Goal: Feedback & Contribution: Leave review/rating

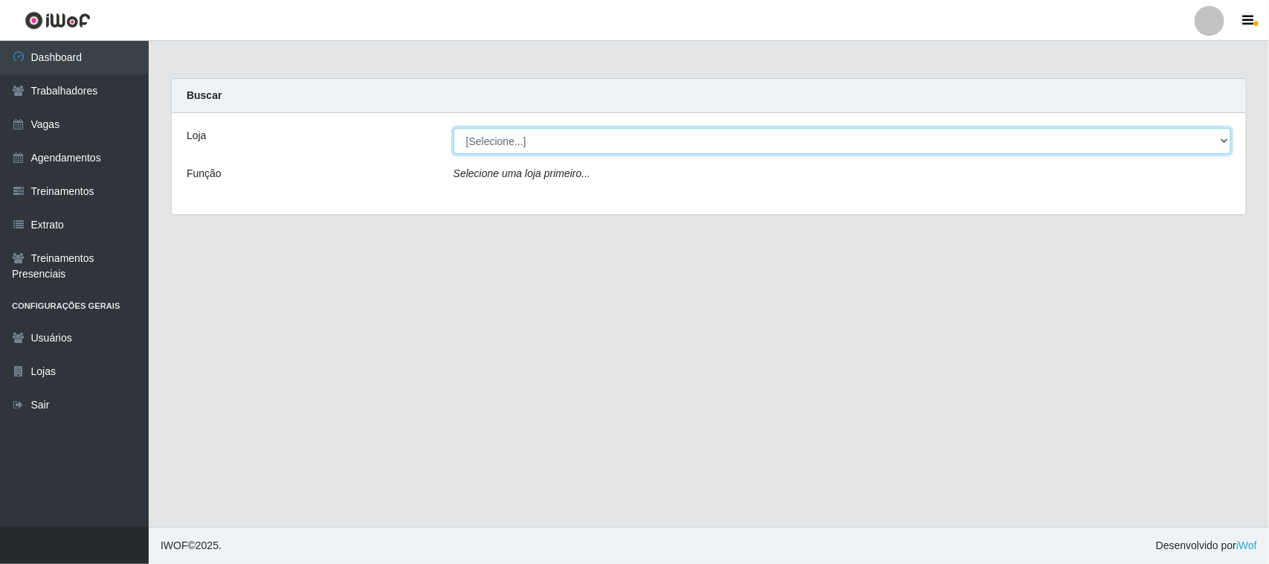
drag, startPoint x: 753, startPoint y: 142, endPoint x: 751, endPoint y: 150, distance: 8.5
click at [752, 146] on select "[Selecione...] Nordestão - [GEOGRAPHIC_DATA]" at bounding box center [843, 141] width 778 height 26
select select "382"
click at [454, 128] on select "[Selecione...] Nordestão - [GEOGRAPHIC_DATA]" at bounding box center [843, 141] width 778 height 26
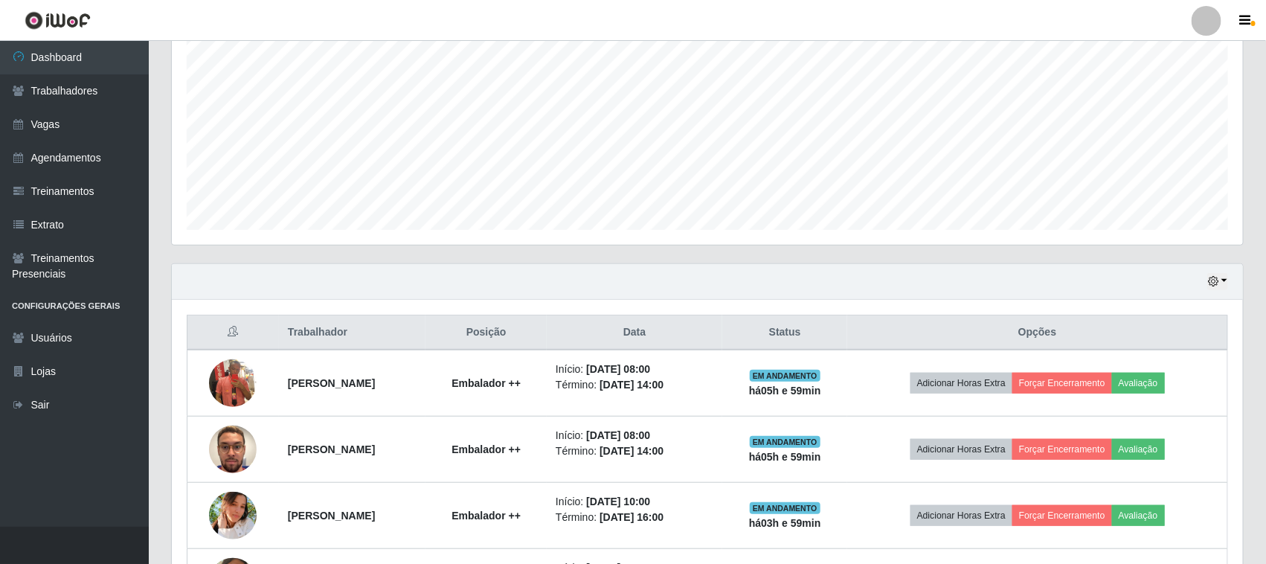
scroll to position [465, 0]
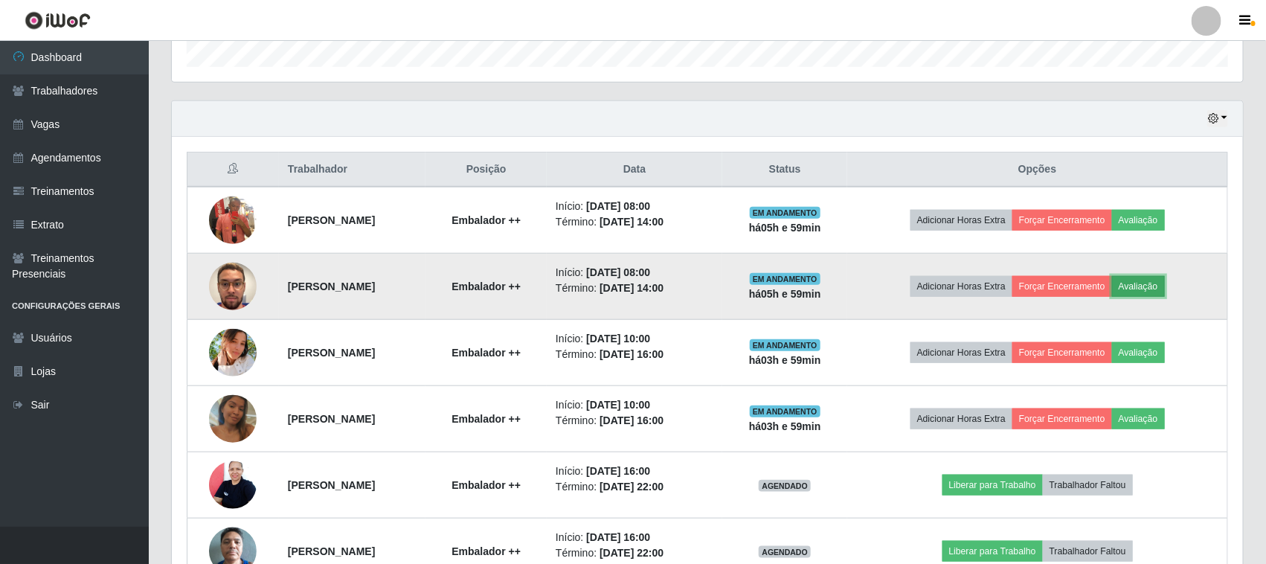
drag, startPoint x: 1158, startPoint y: 289, endPoint x: 1149, endPoint y: 292, distance: 9.7
click at [1149, 292] on button "Avaliação" at bounding box center [1138, 286] width 53 height 21
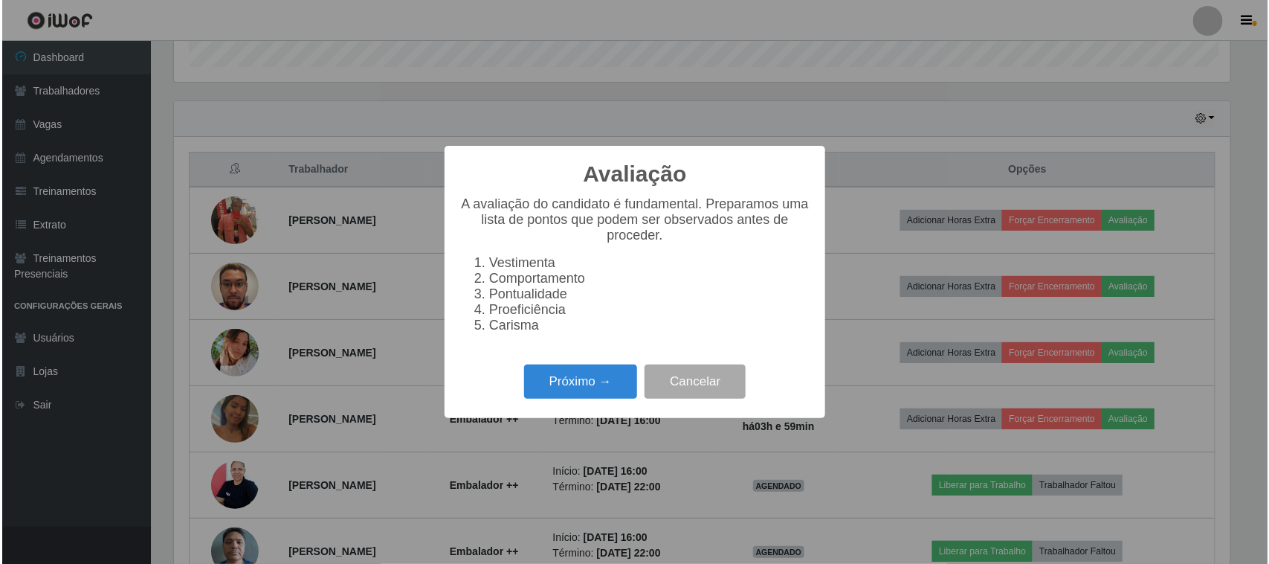
scroll to position [309, 1060]
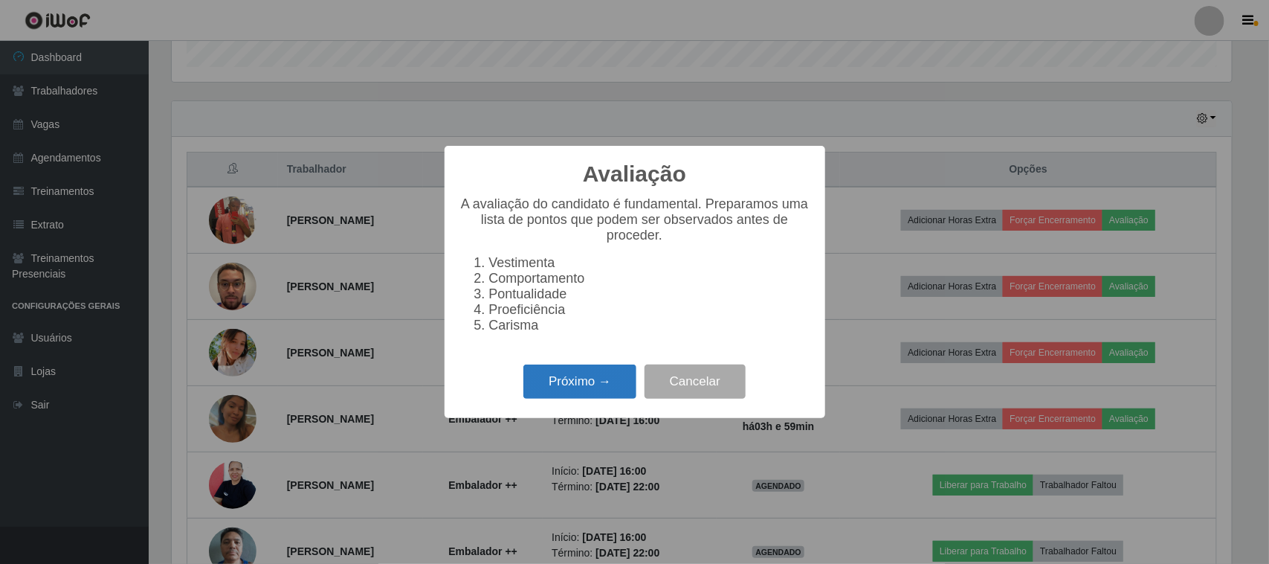
click at [590, 387] on button "Próximo →" at bounding box center [579, 381] width 113 height 35
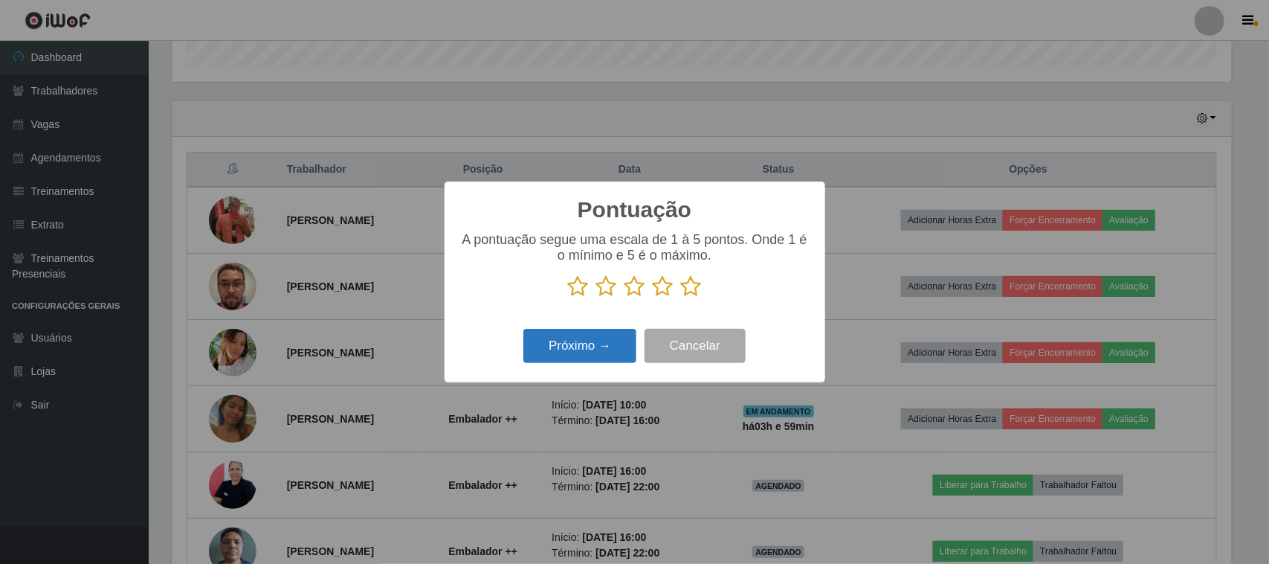
scroll to position [743275, 742522]
drag, startPoint x: 697, startPoint y: 289, endPoint x: 662, endPoint y: 313, distance: 42.7
click at [696, 290] on icon at bounding box center [691, 286] width 21 height 22
click at [681, 297] on input "radio" at bounding box center [681, 297] width 0 height 0
click at [601, 350] on button "Próximo →" at bounding box center [579, 346] width 113 height 35
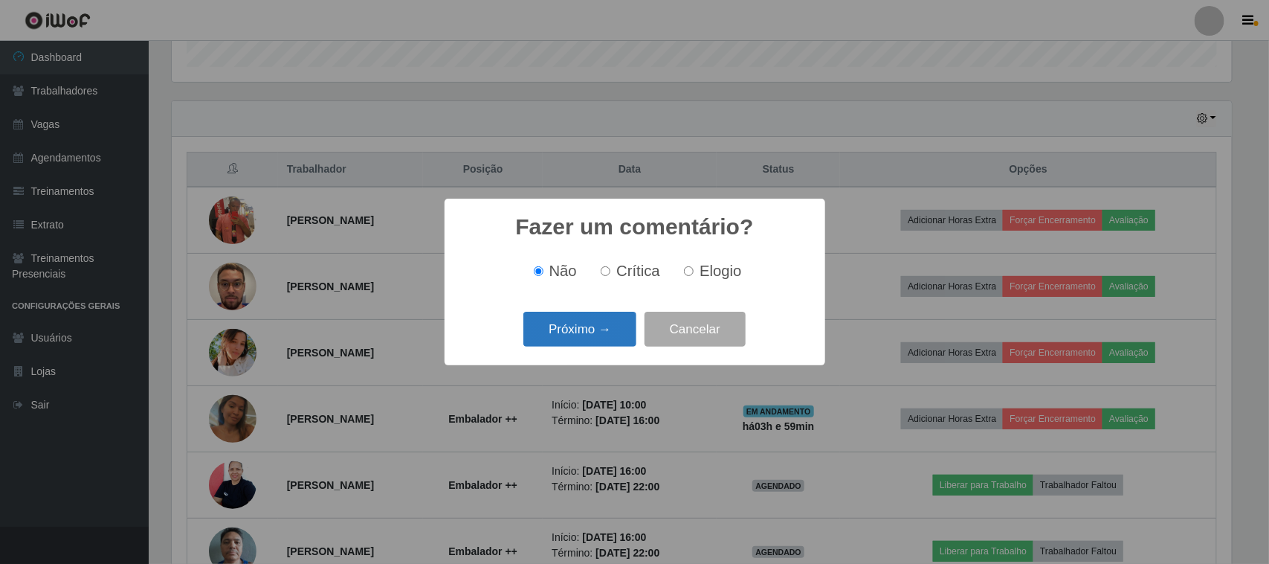
click at [581, 339] on button "Próximo →" at bounding box center [579, 329] width 113 height 35
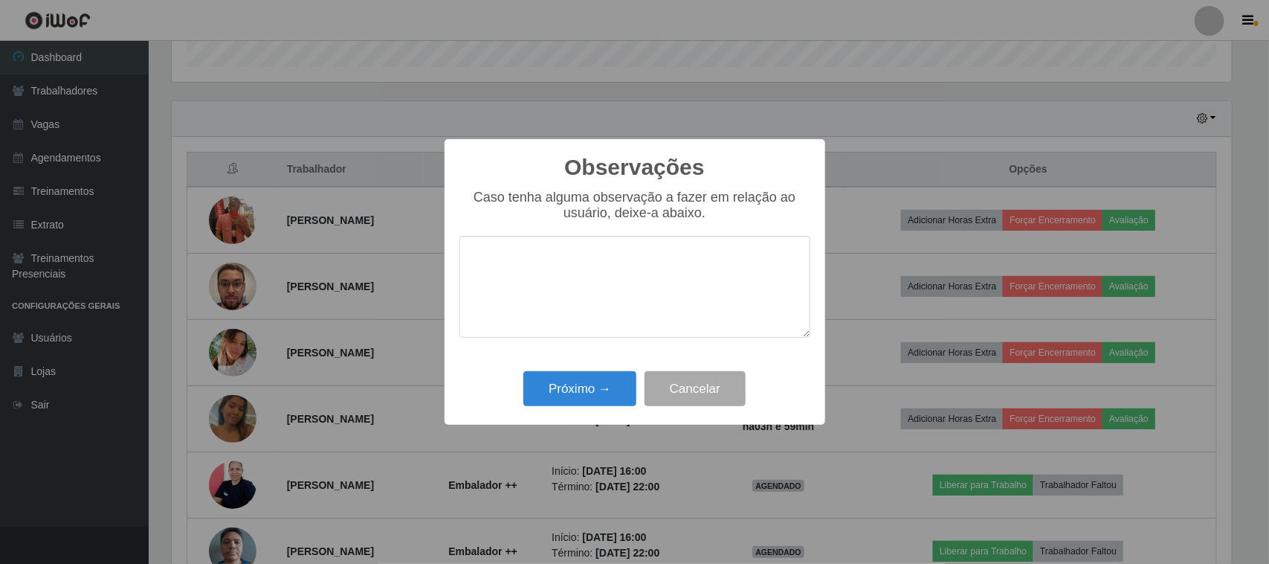
click at [581, 331] on textarea at bounding box center [635, 287] width 351 height 102
drag, startPoint x: 790, startPoint y: 262, endPoint x: 452, endPoint y: 281, distance: 338.1
click at [452, 281] on div "Observações × Caso tenha alguma observação a fazer em relação ao usuário, deixe…" at bounding box center [635, 282] width 381 height 286
click at [629, 268] on textarea "Colaborador desempenhou um bom trabalho." at bounding box center [635, 287] width 351 height 102
type textarea "Colaborador desempenhou um bom trabalho."
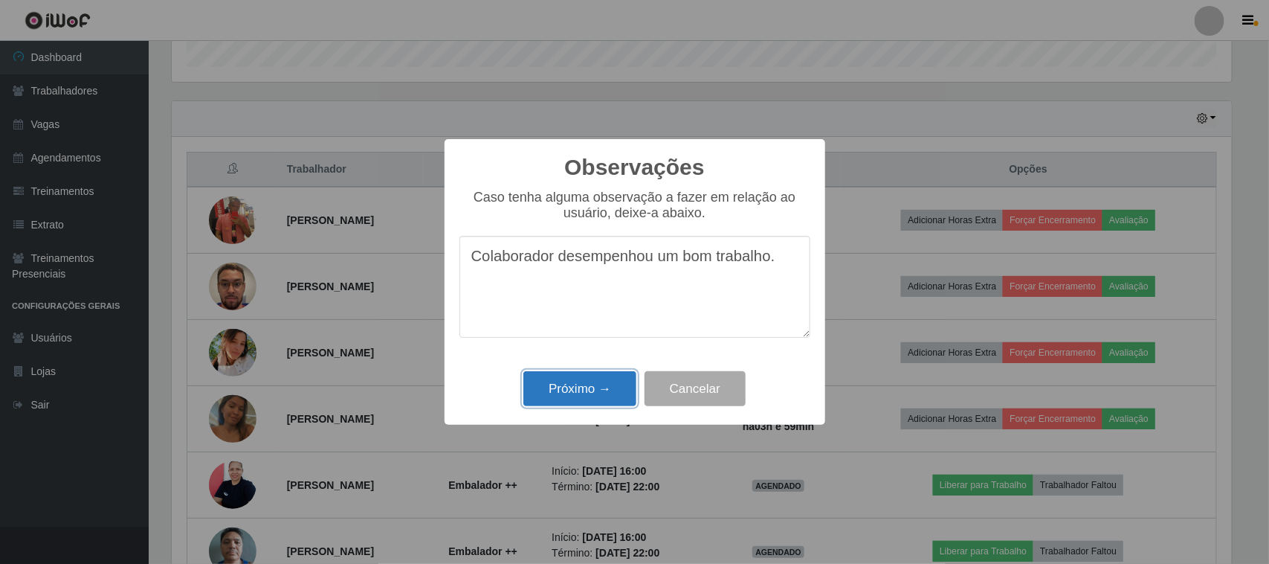
click at [599, 406] on button "Próximo →" at bounding box center [579, 388] width 113 height 35
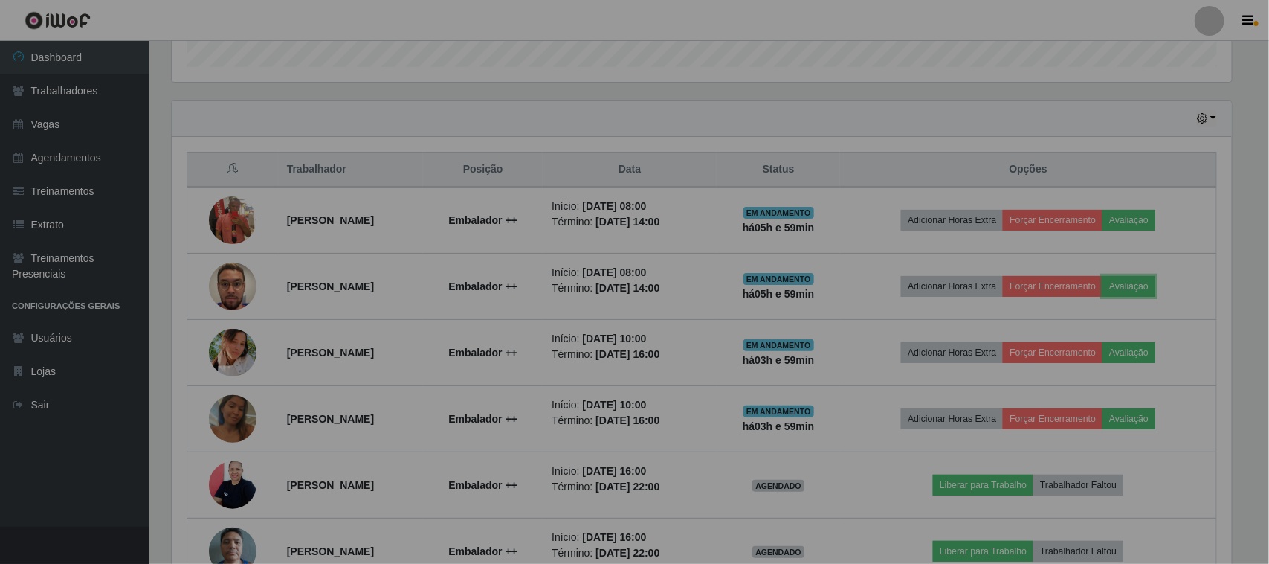
scroll to position [309, 1071]
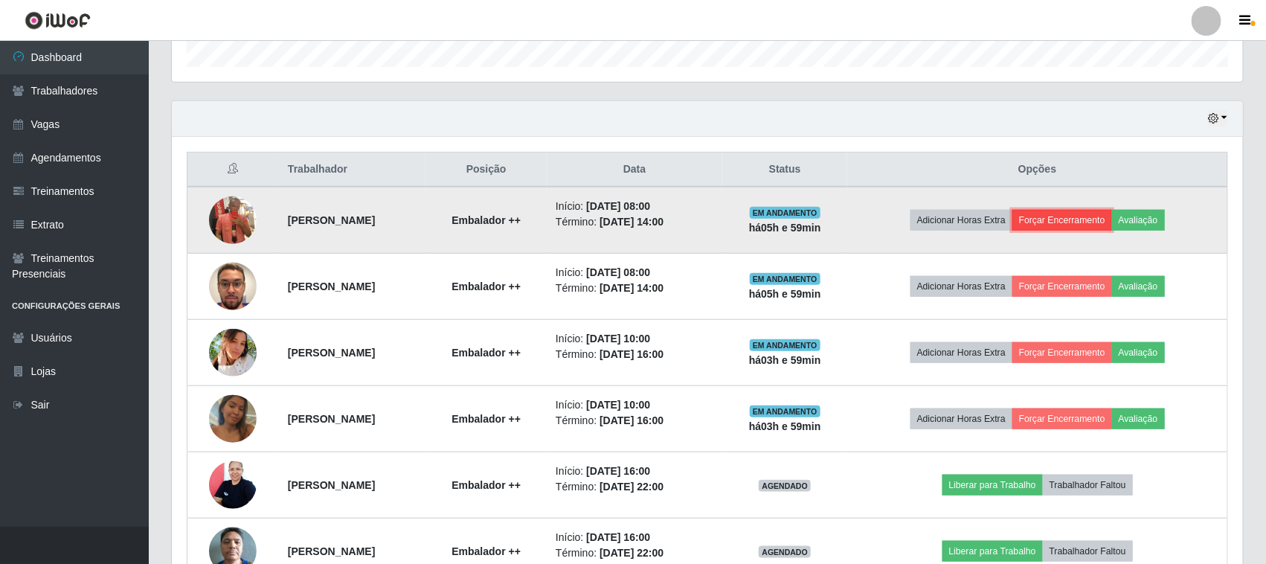
click at [1065, 228] on button "Forçar Encerramento" at bounding box center [1062, 220] width 100 height 21
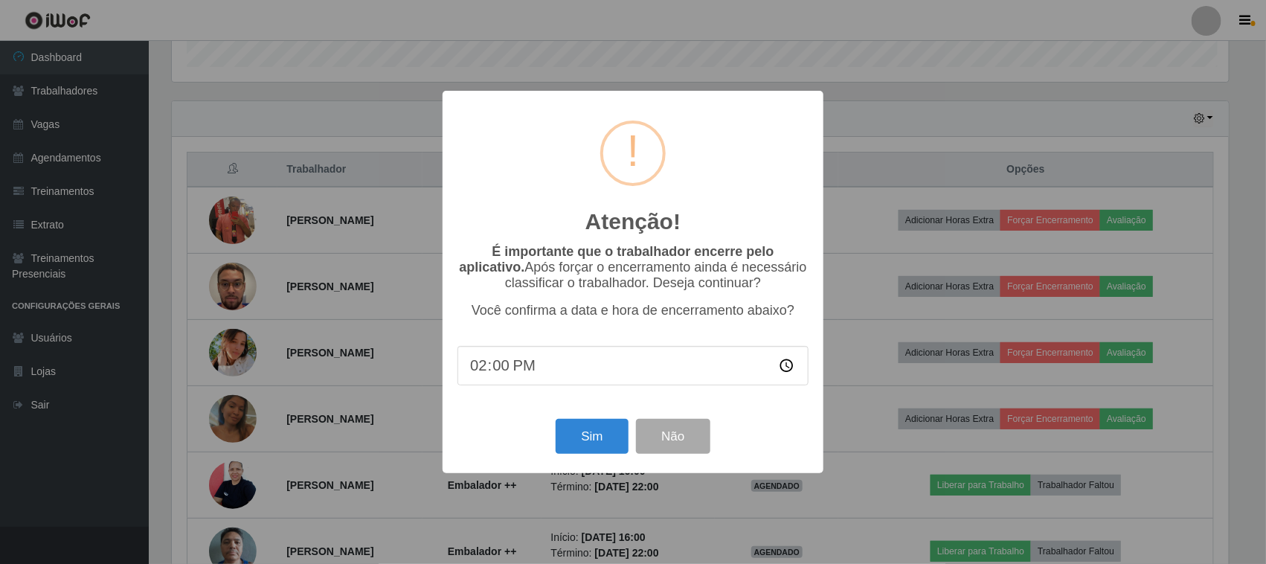
scroll to position [309, 1060]
click at [577, 435] on button "Sim" at bounding box center [594, 436] width 72 height 35
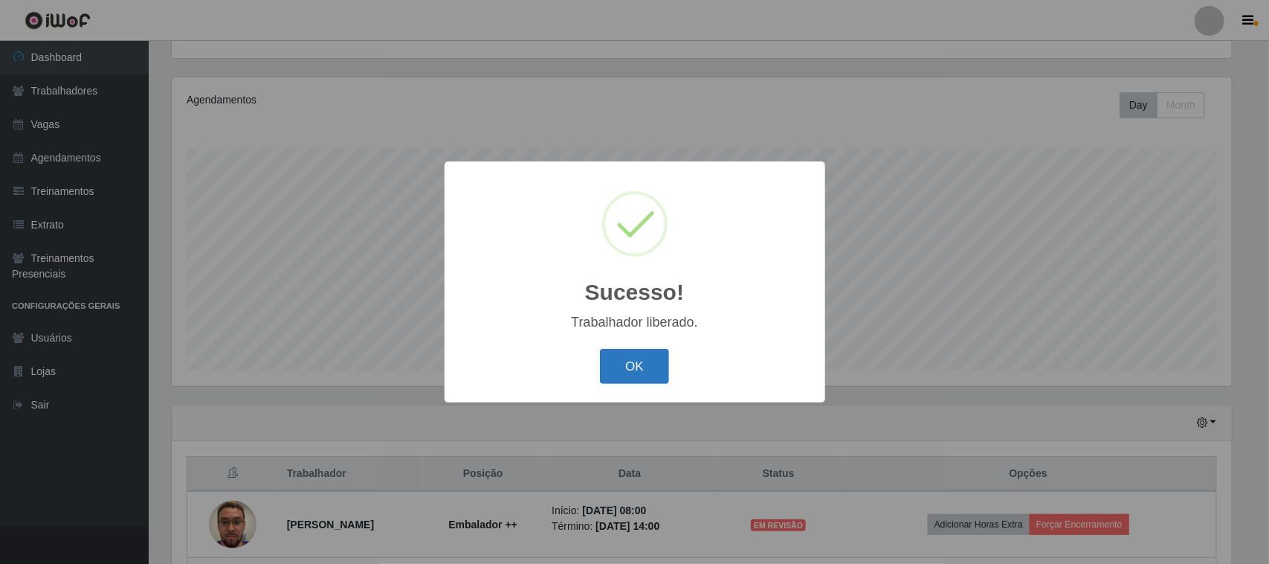
click at [655, 379] on button "OK" at bounding box center [634, 366] width 69 height 35
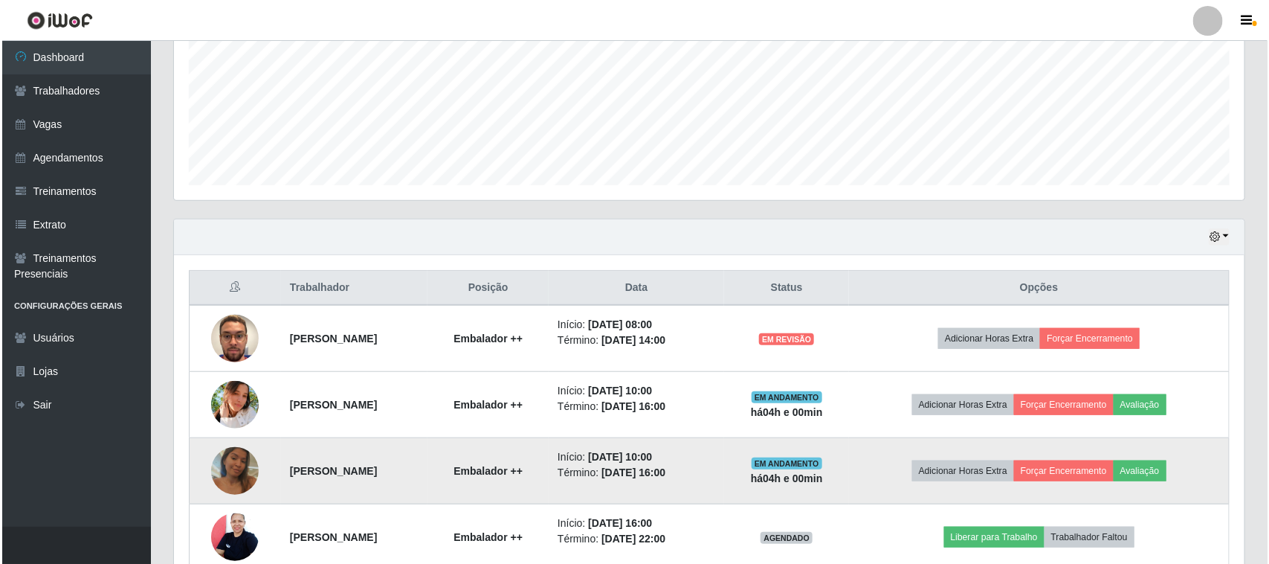
scroll to position [439, 0]
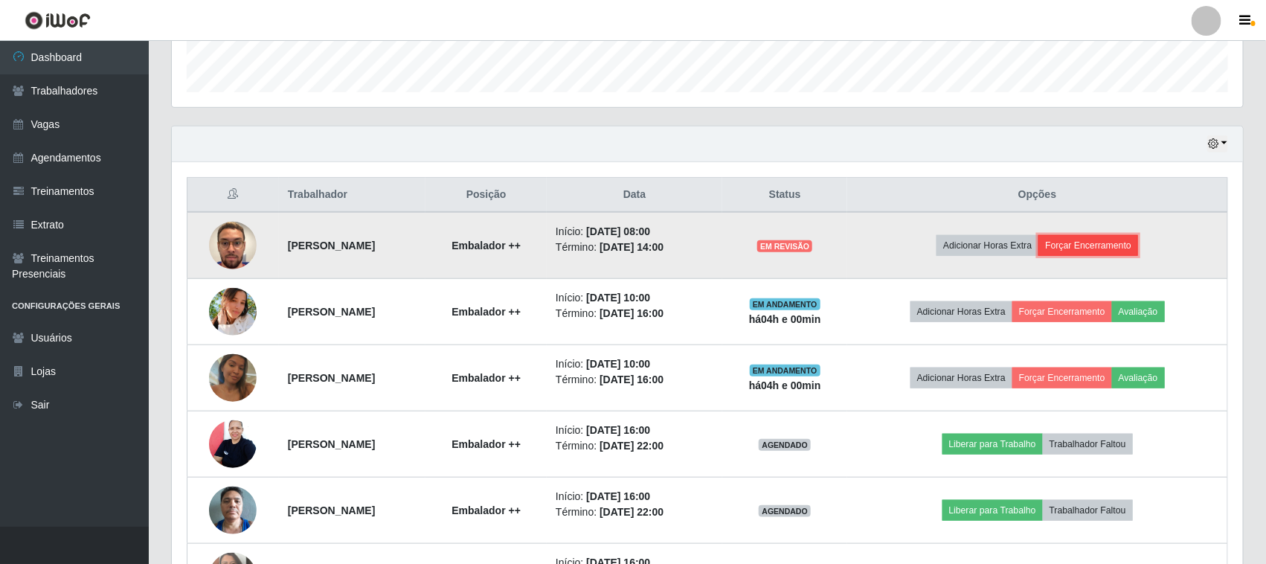
click at [1098, 247] on button "Forçar Encerramento" at bounding box center [1088, 245] width 100 height 21
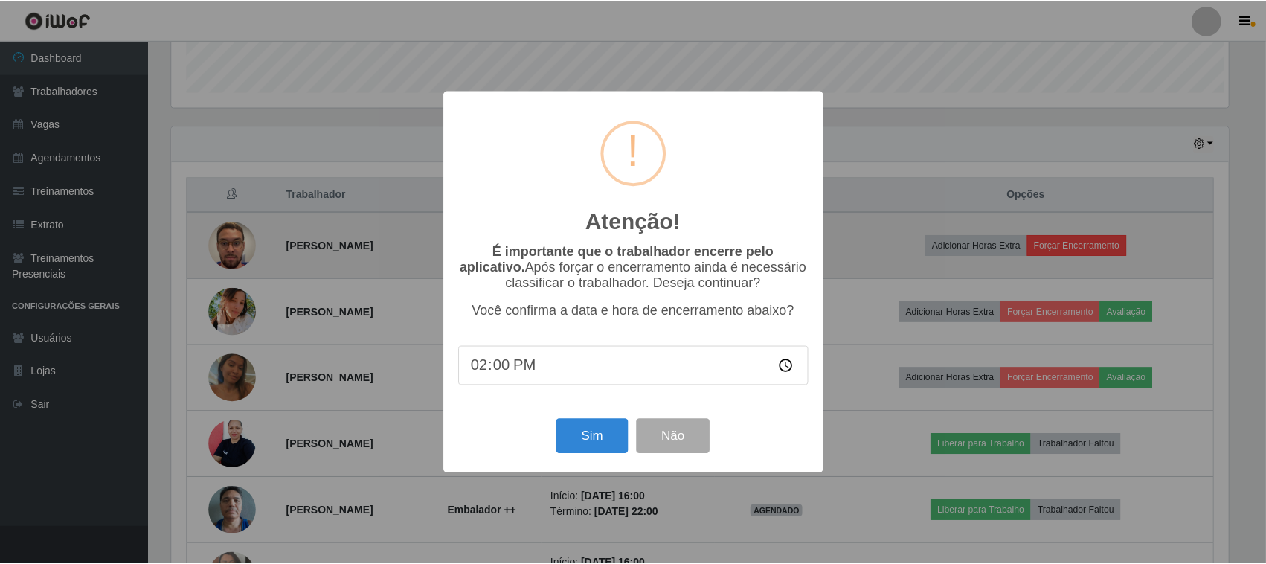
scroll to position [309, 1060]
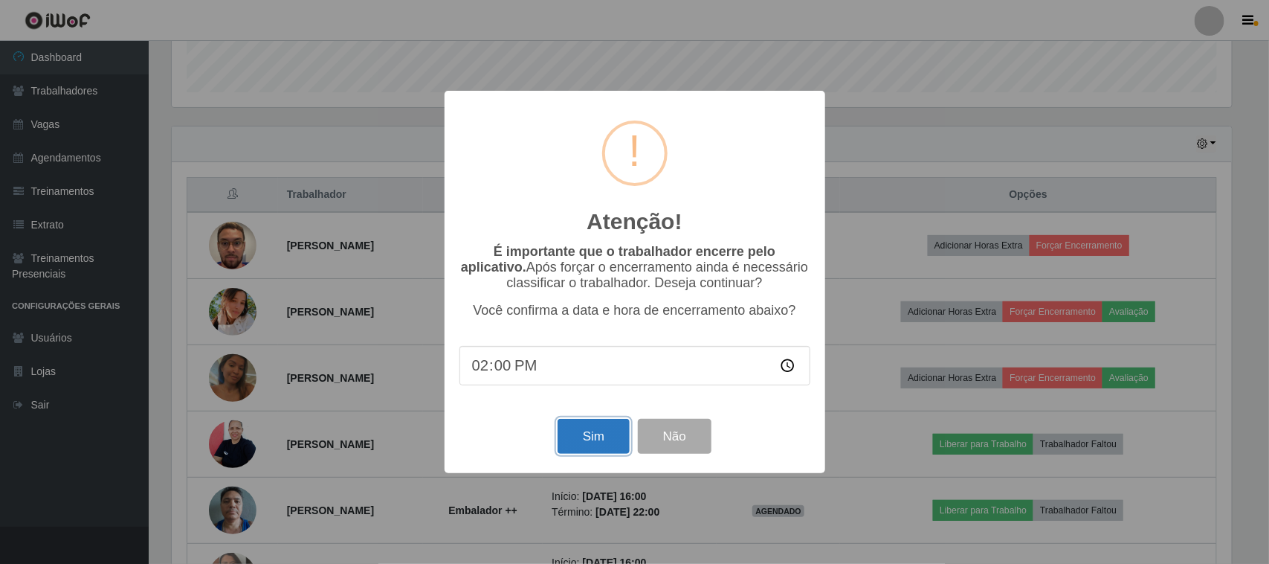
click at [593, 440] on button "Sim" at bounding box center [594, 436] width 72 height 35
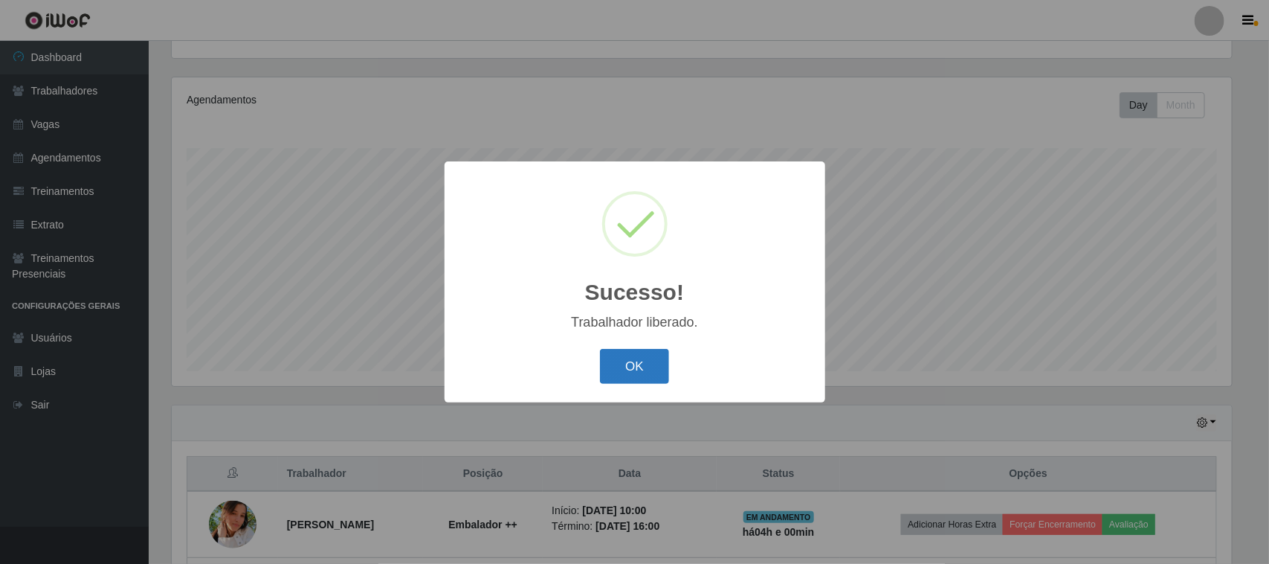
click at [644, 367] on button "OK" at bounding box center [634, 366] width 69 height 35
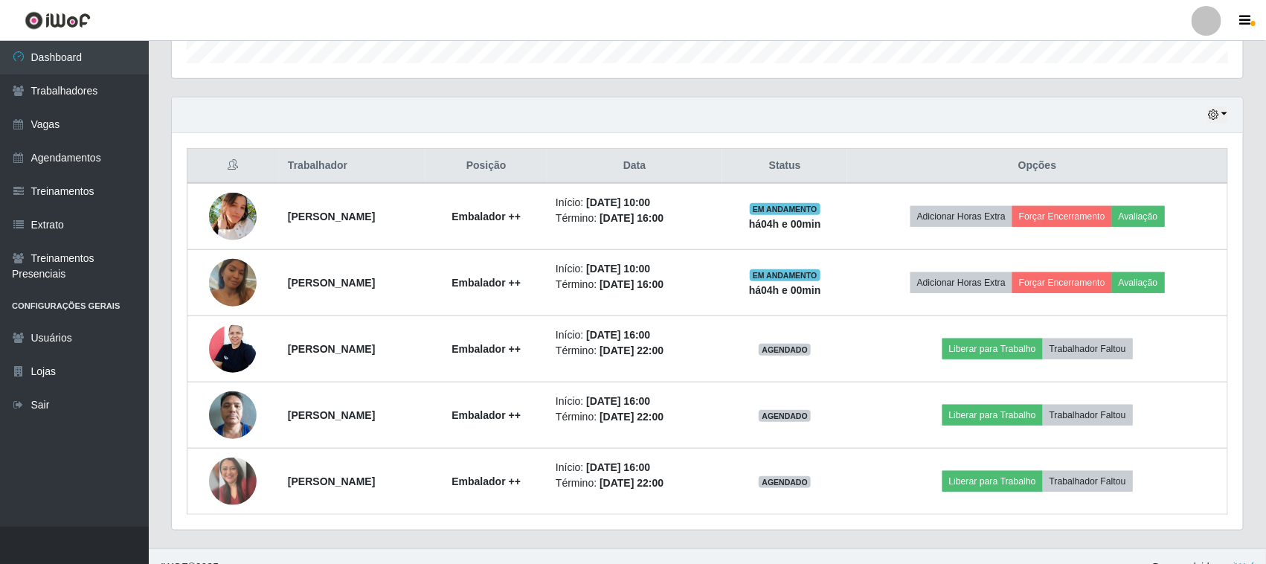
scroll to position [0, 0]
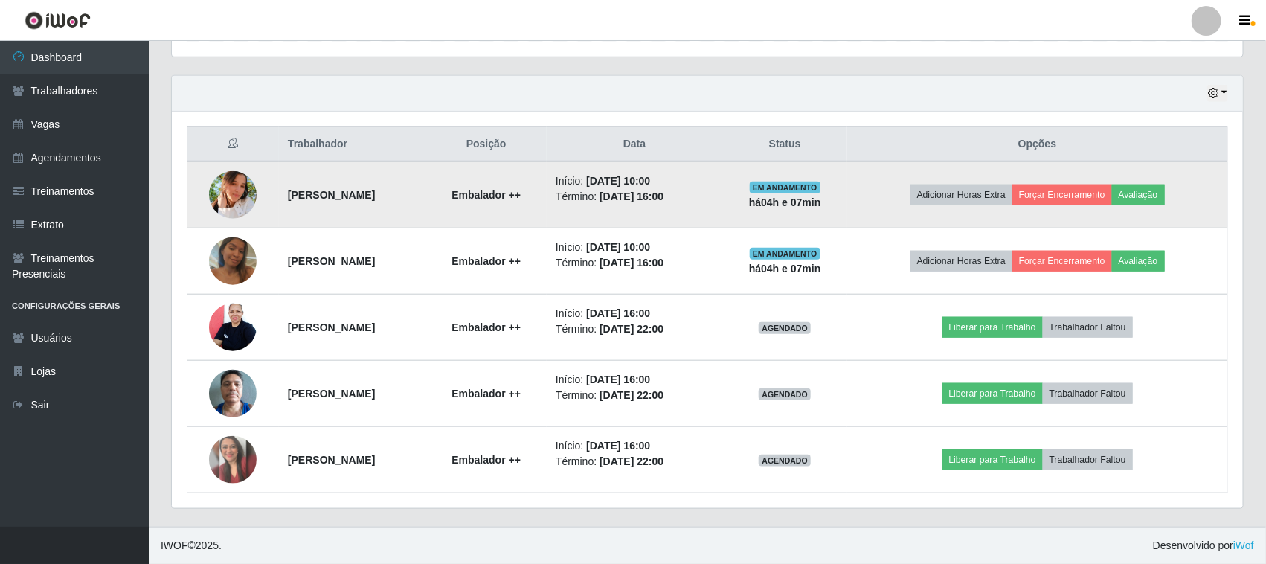
click at [225, 192] on img at bounding box center [233, 195] width 48 height 48
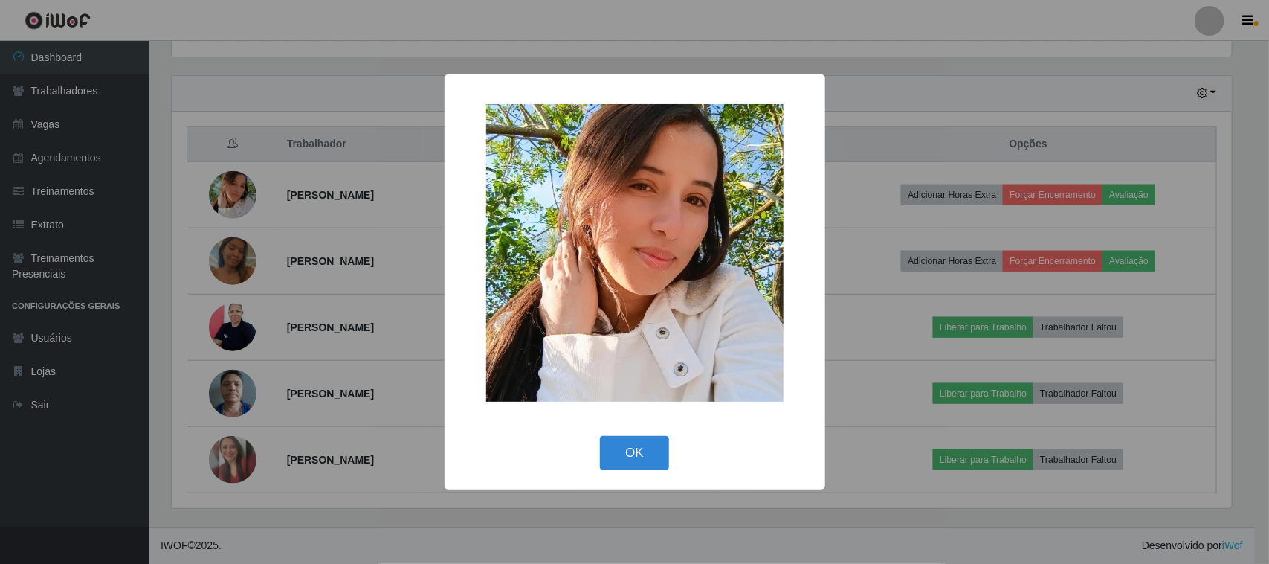
click at [344, 106] on div "× OK Cancel" at bounding box center [634, 282] width 1269 height 564
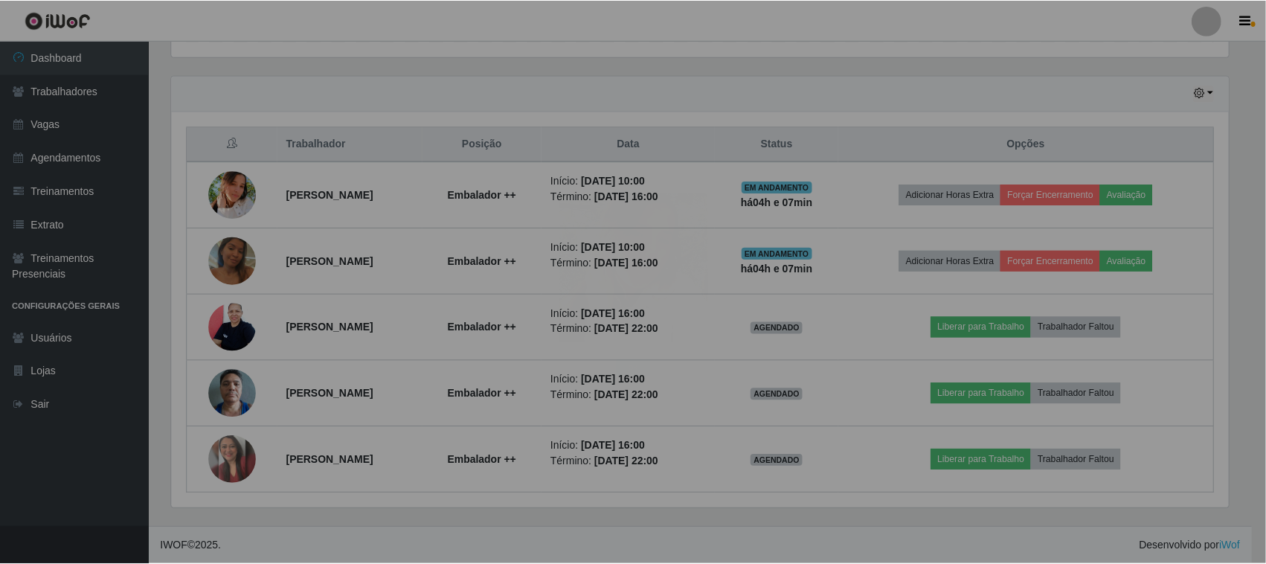
scroll to position [309, 1071]
